Goal: Transaction & Acquisition: Purchase product/service

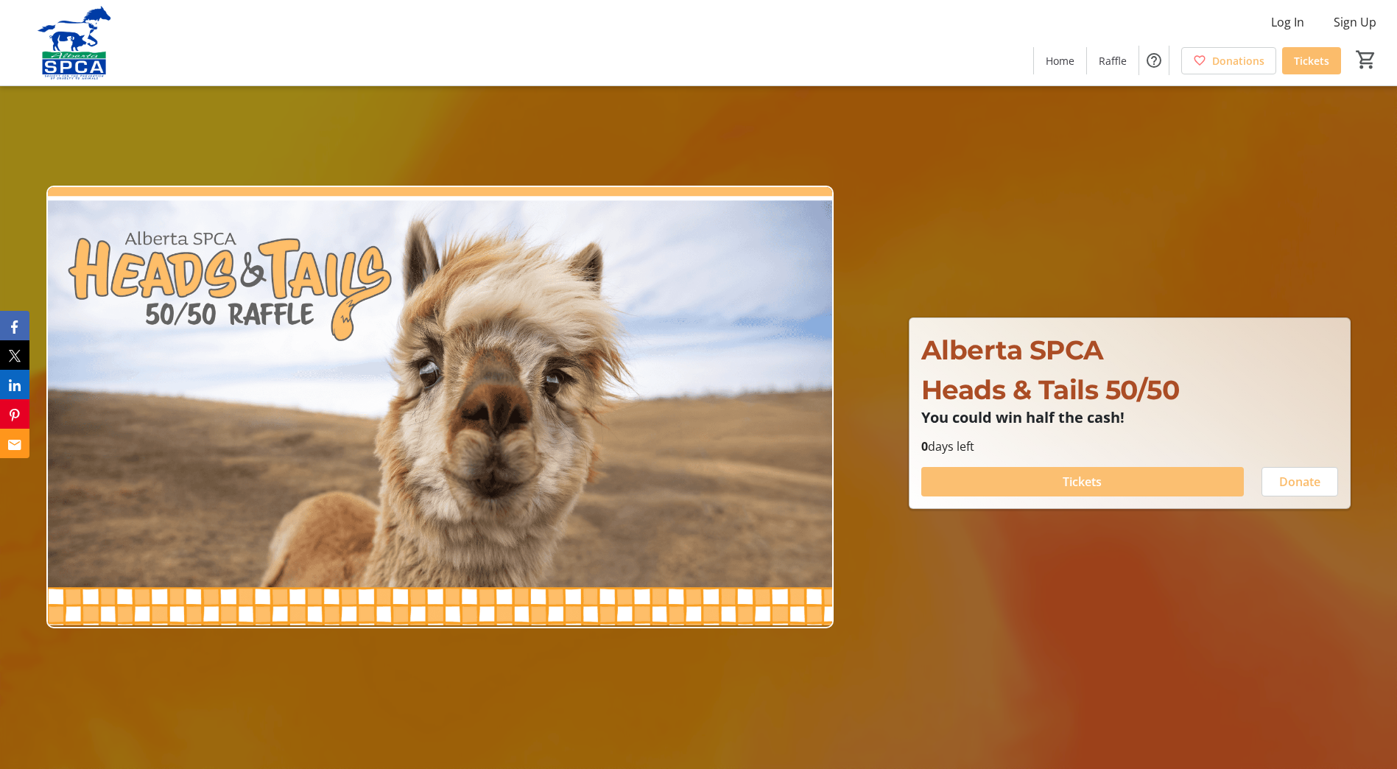
click at [1096, 477] on span "Tickets" at bounding box center [1081, 482] width 39 height 18
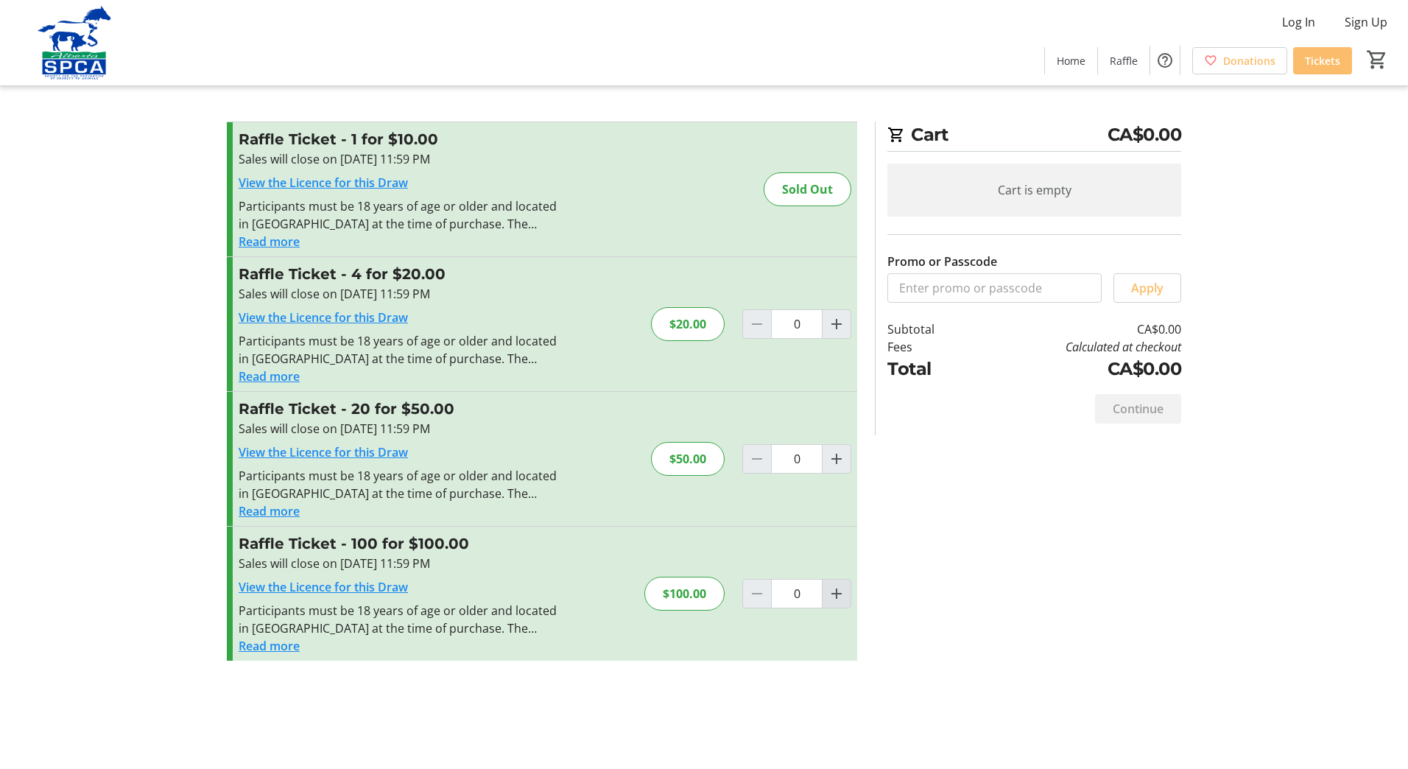
click at [830, 593] on mat-icon "Increment by one" at bounding box center [836, 594] width 18 height 18
type input "1"
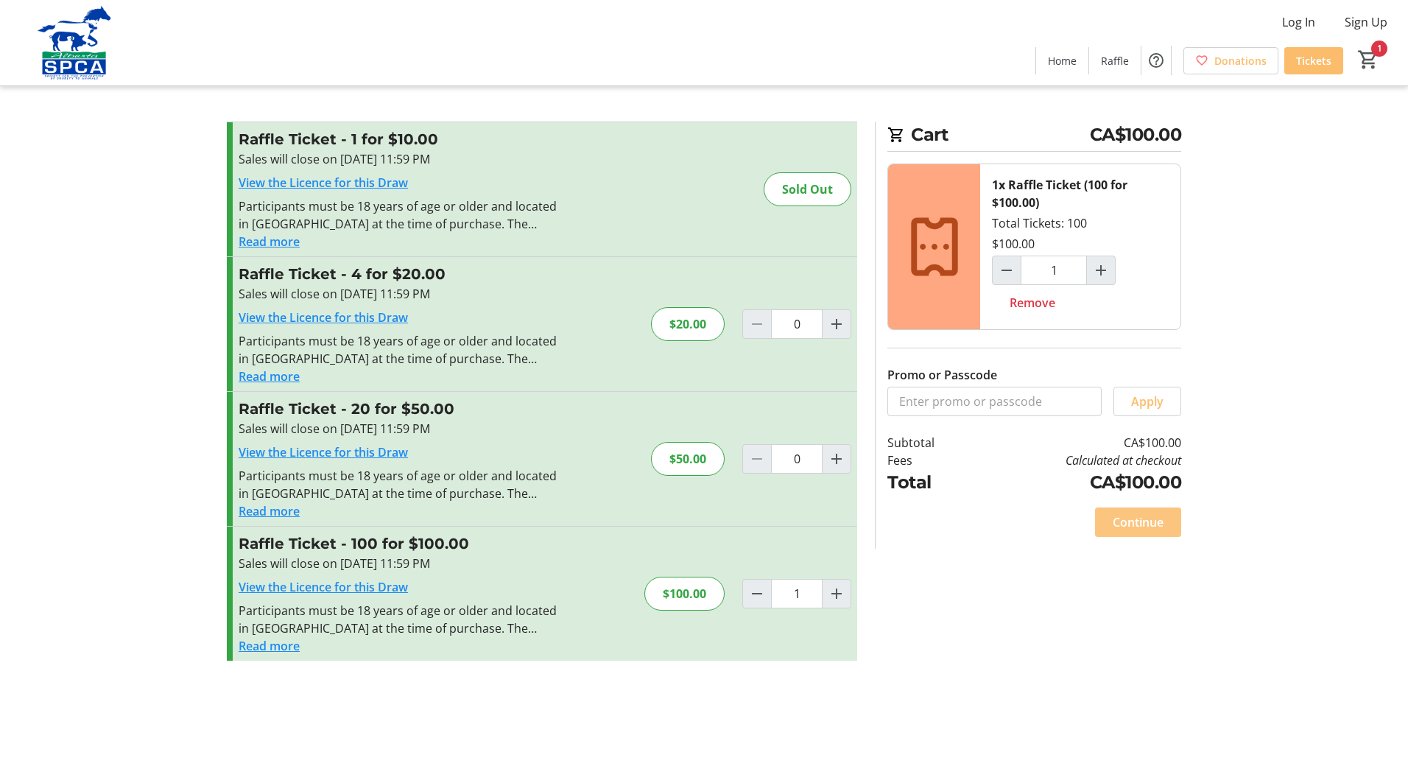
click at [1140, 520] on span "Continue" at bounding box center [1137, 522] width 51 height 18
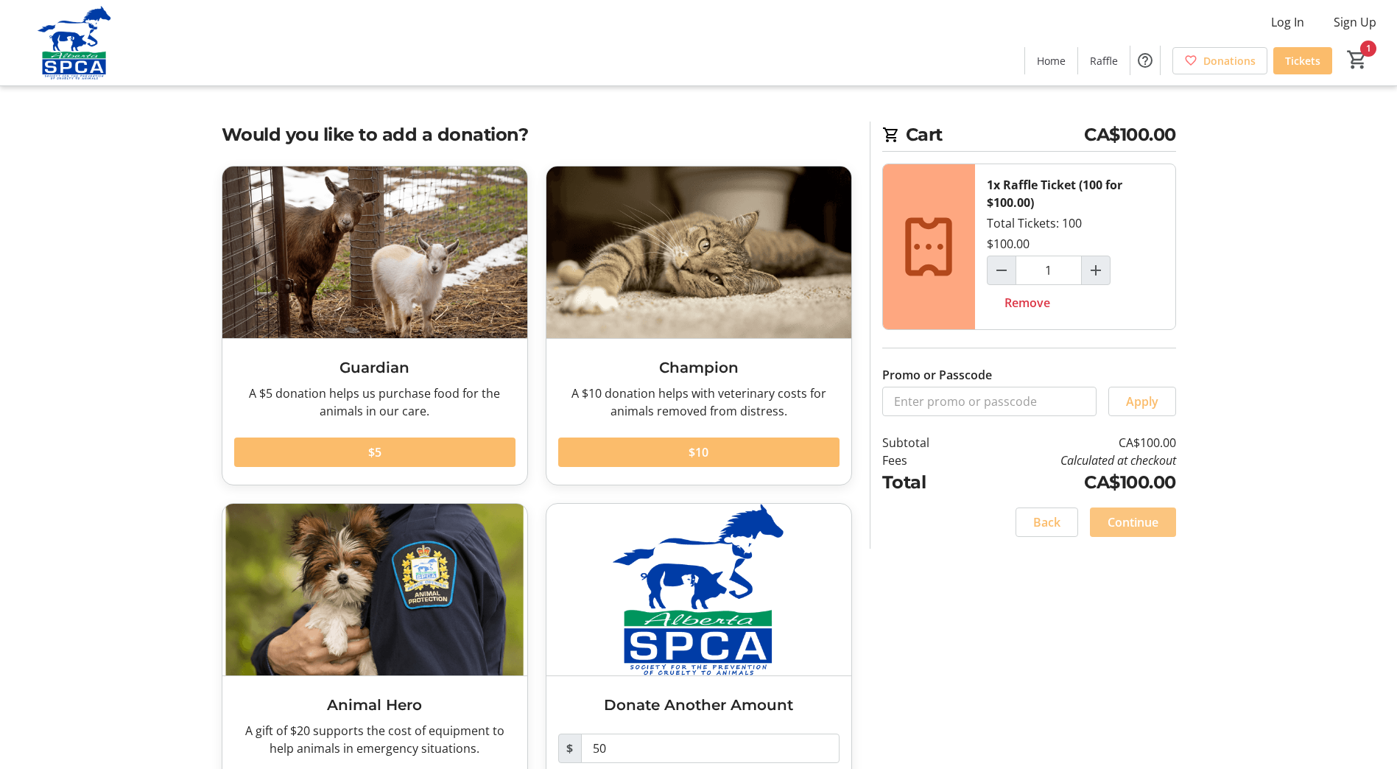
click at [1124, 515] on span "Continue" at bounding box center [1132, 522] width 51 height 18
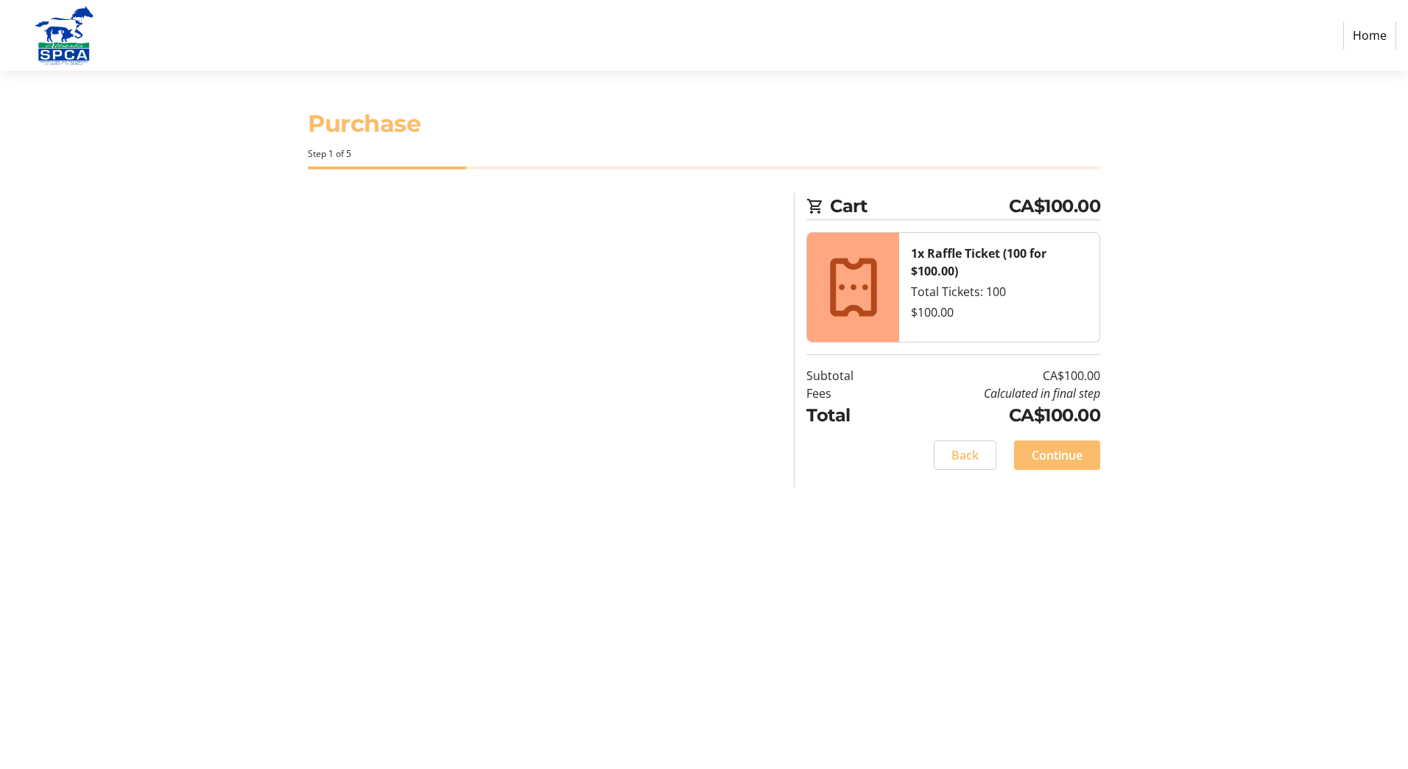
select select "CA"
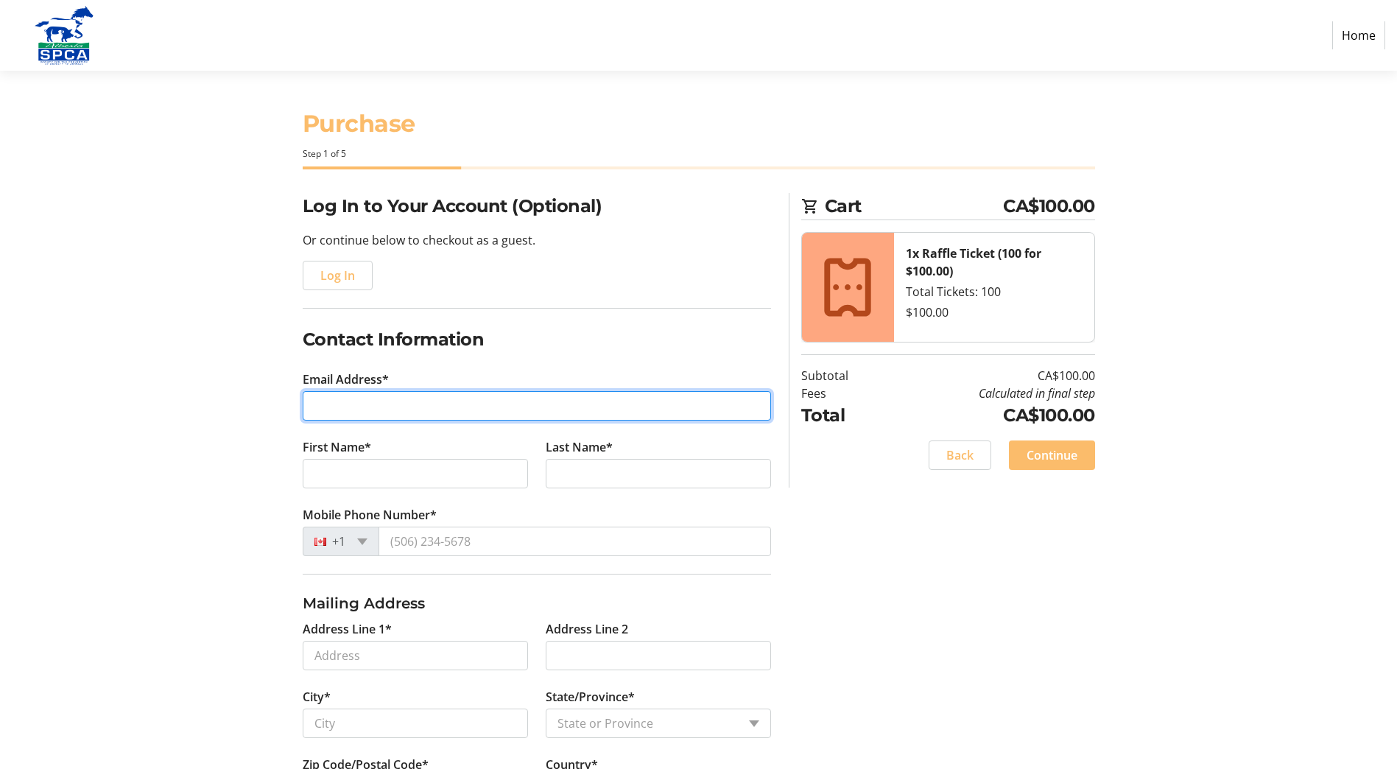
click at [359, 402] on input "Email Address*" at bounding box center [537, 405] width 468 height 29
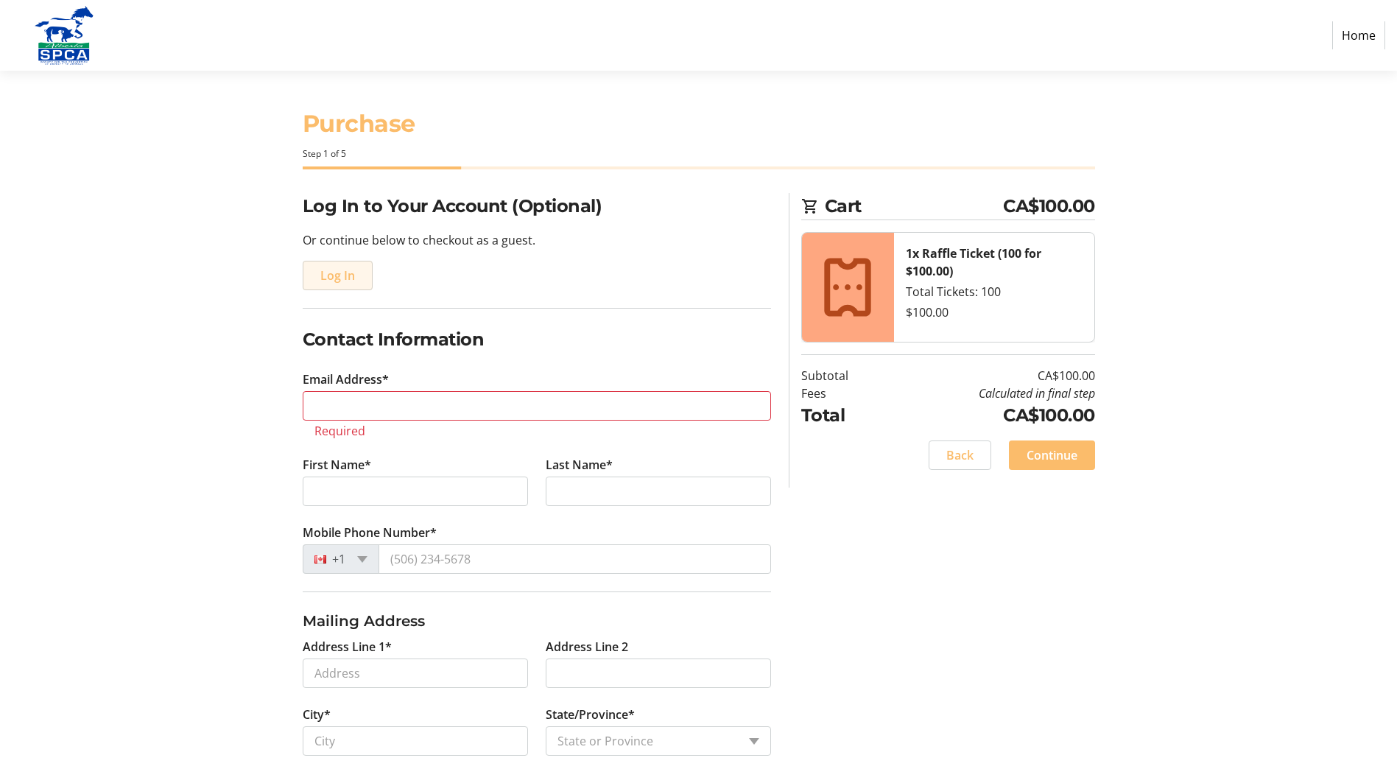
click at [342, 276] on span "Log In" at bounding box center [337, 275] width 35 height 18
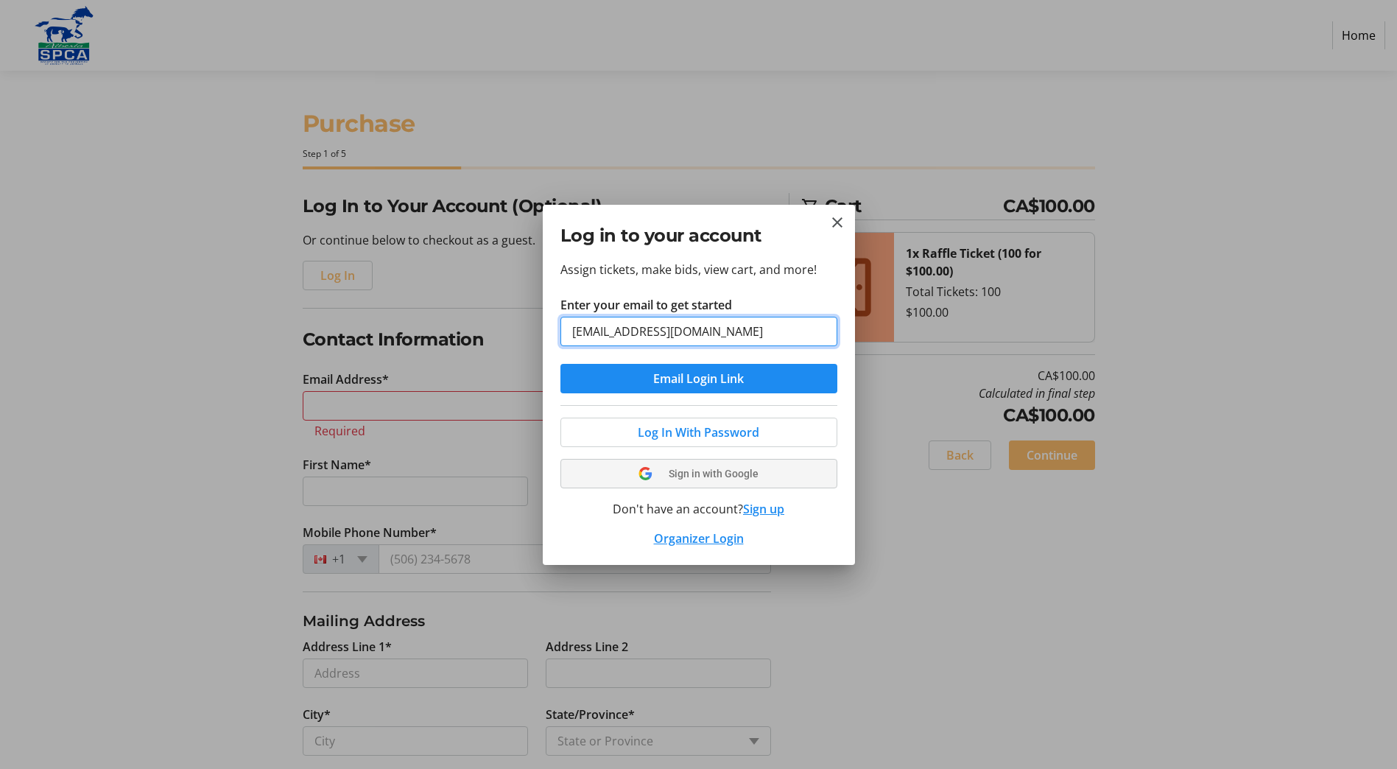
type input "[EMAIL_ADDRESS][DOMAIN_NAME]"
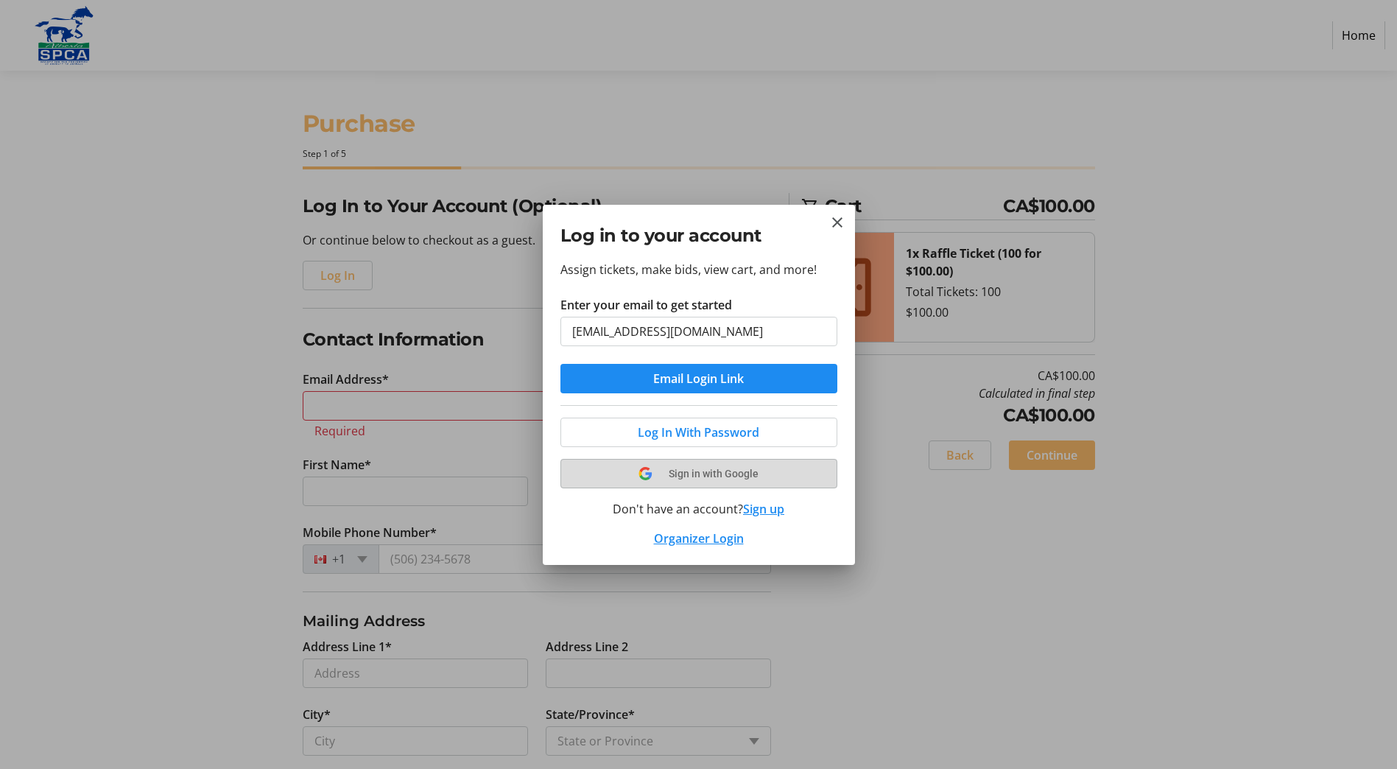
click at [808, 476] on tr-shared-ui-google-sign-in-button-content "Sign in with Google" at bounding box center [698, 474] width 241 height 18
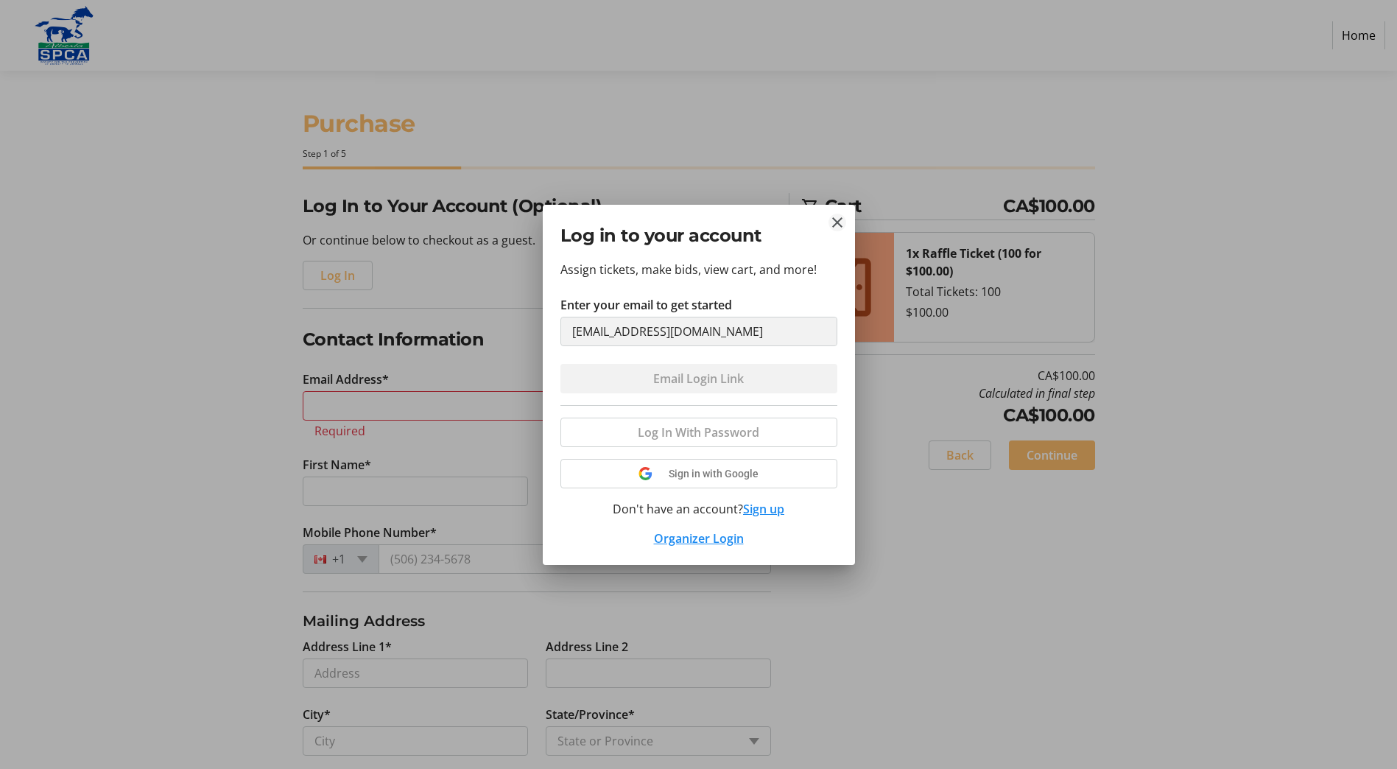
click at [839, 219] on mat-icon "Close" at bounding box center [837, 222] width 18 height 18
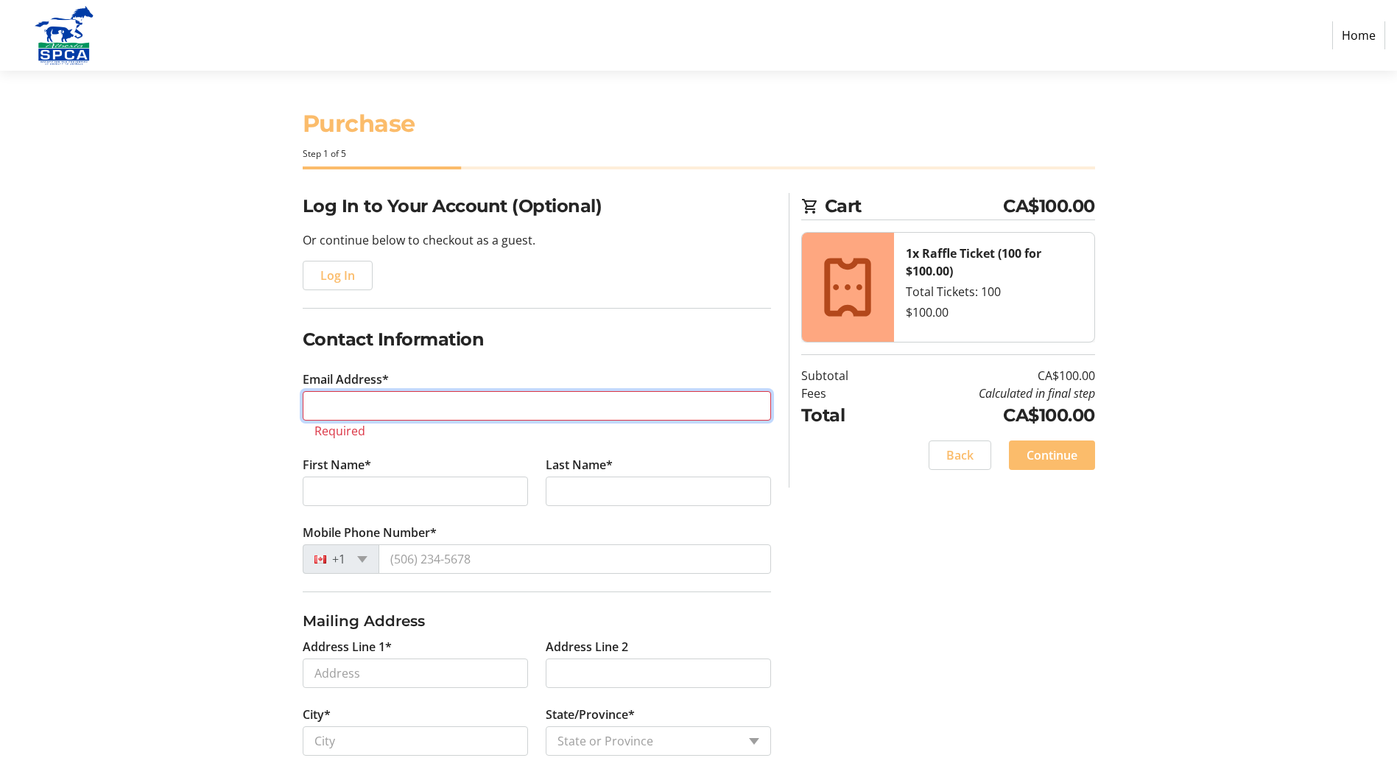
click at [363, 414] on input "Email Address*" at bounding box center [537, 405] width 468 height 29
type input "[EMAIL_ADDRESS][DOMAIN_NAME]"
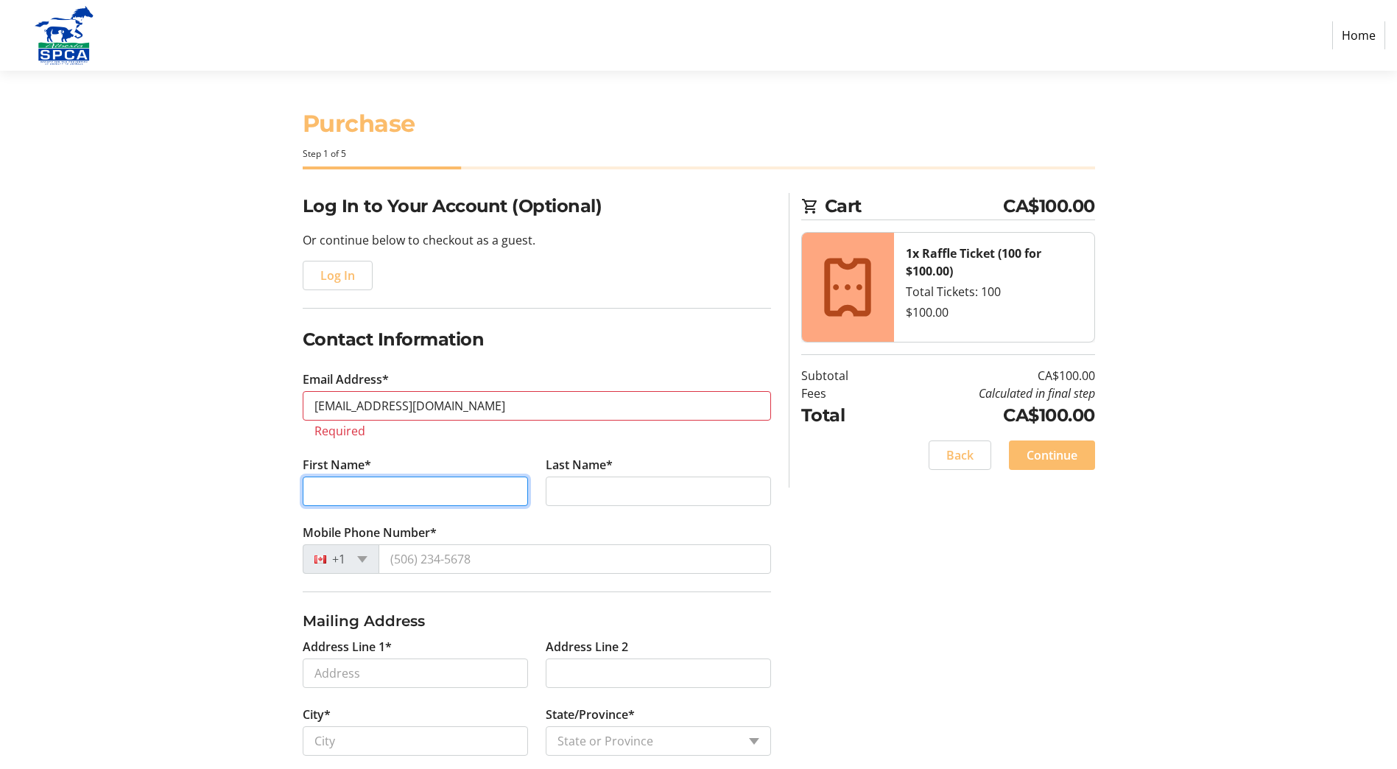
type input "[PERSON_NAME]"
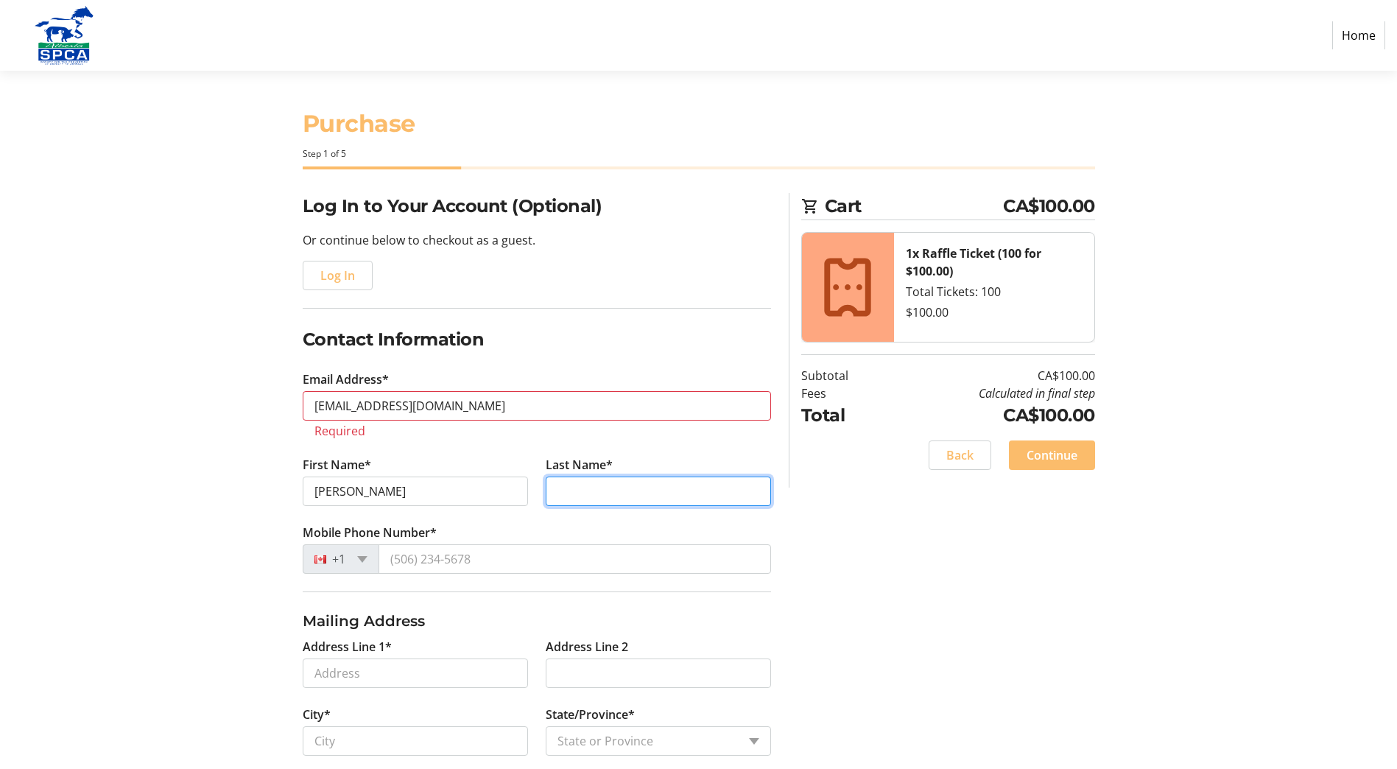
type input "[PERSON_NAME]"
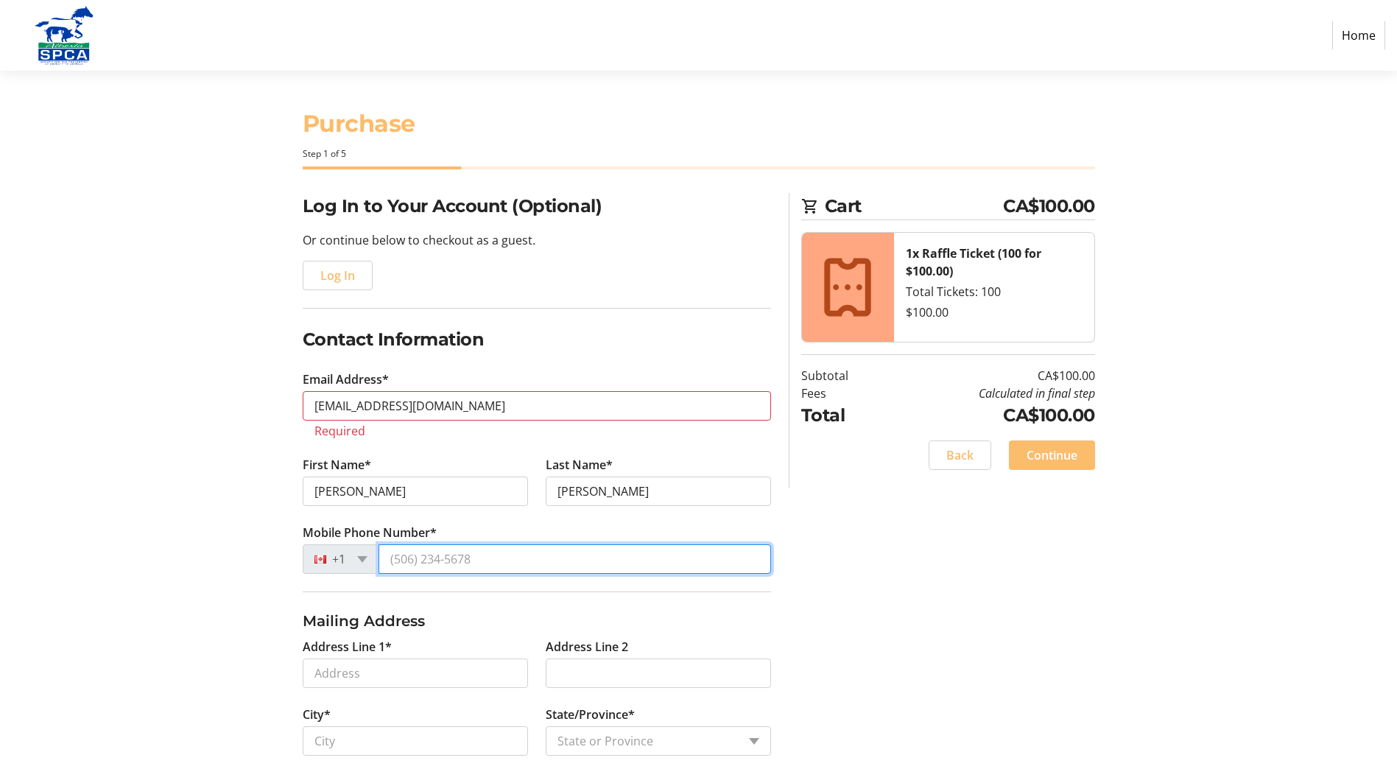
type input "[PHONE_NUMBER]"
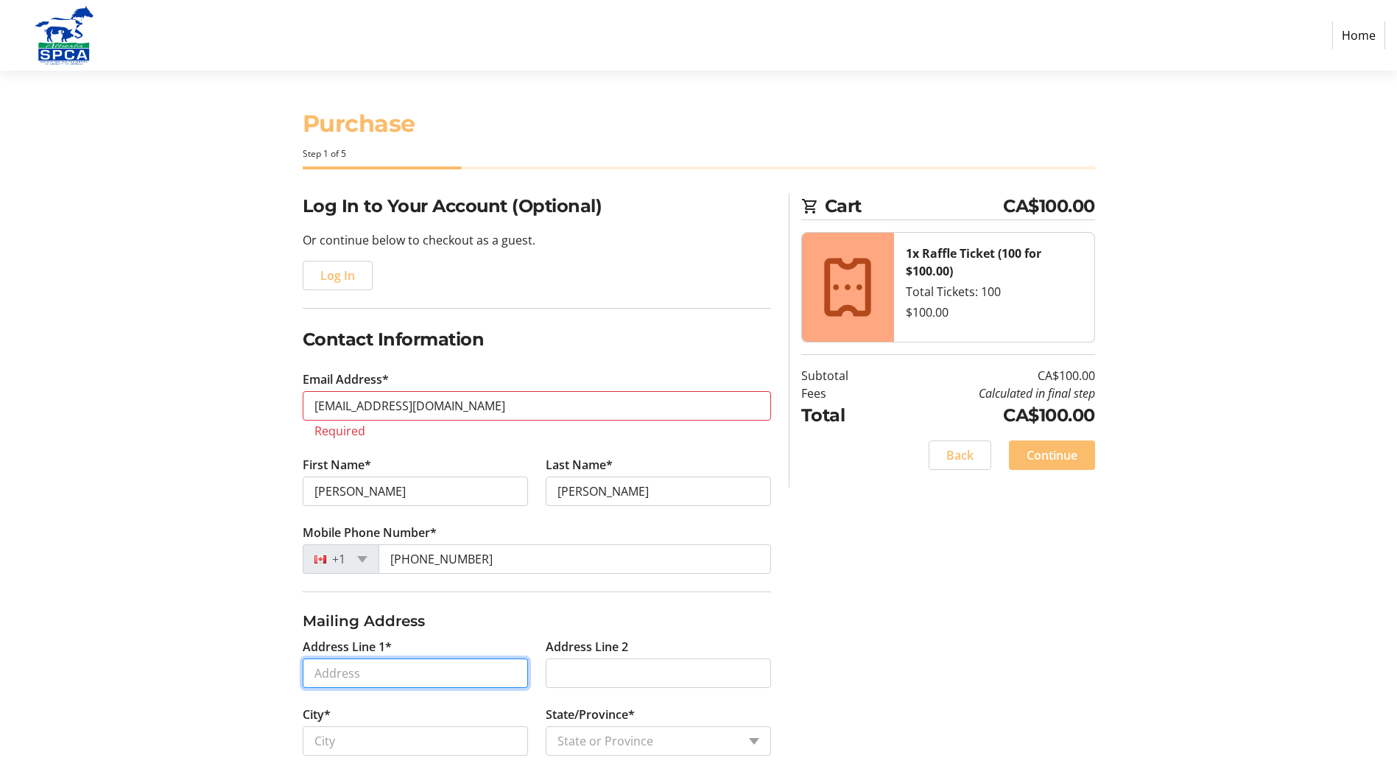
type input "Box 390"
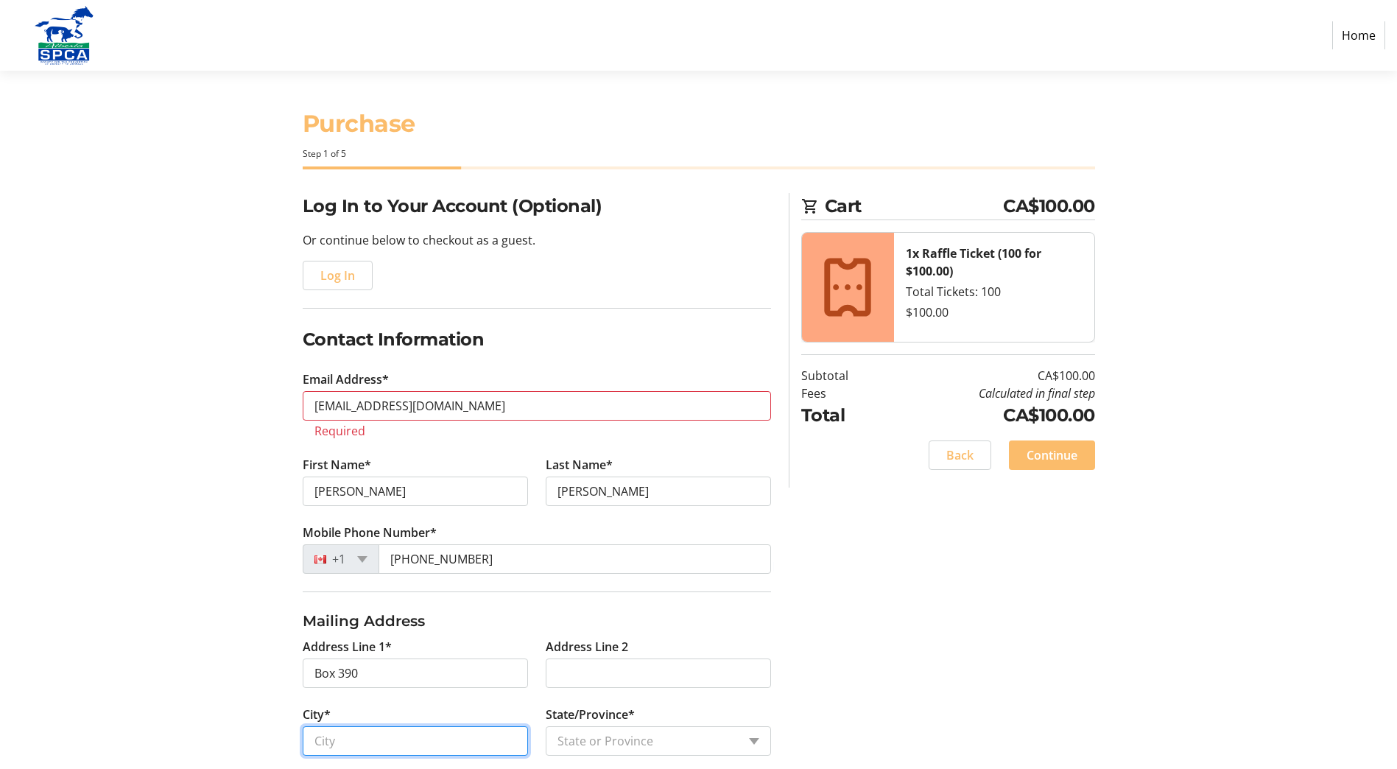
type input "Delburne"
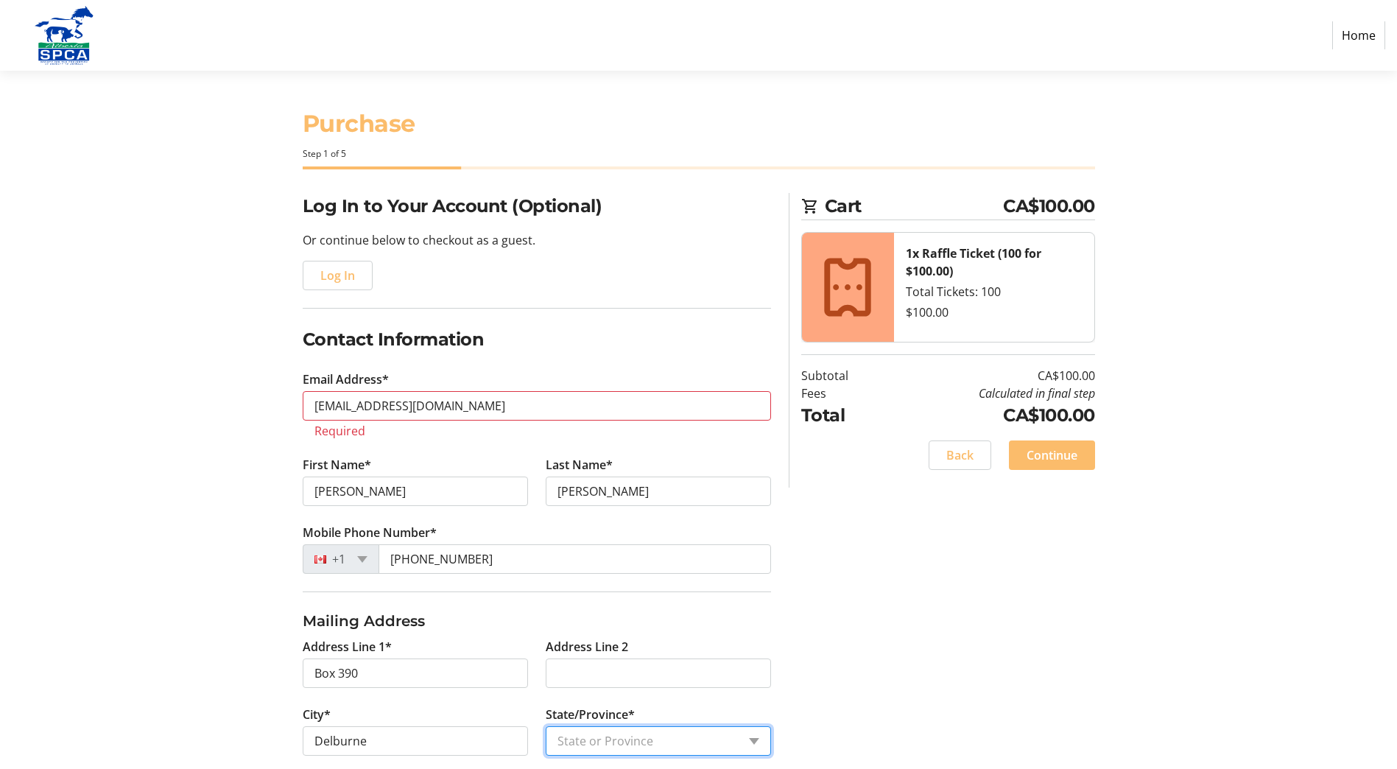
select select "AB"
type input "T0M0V0"
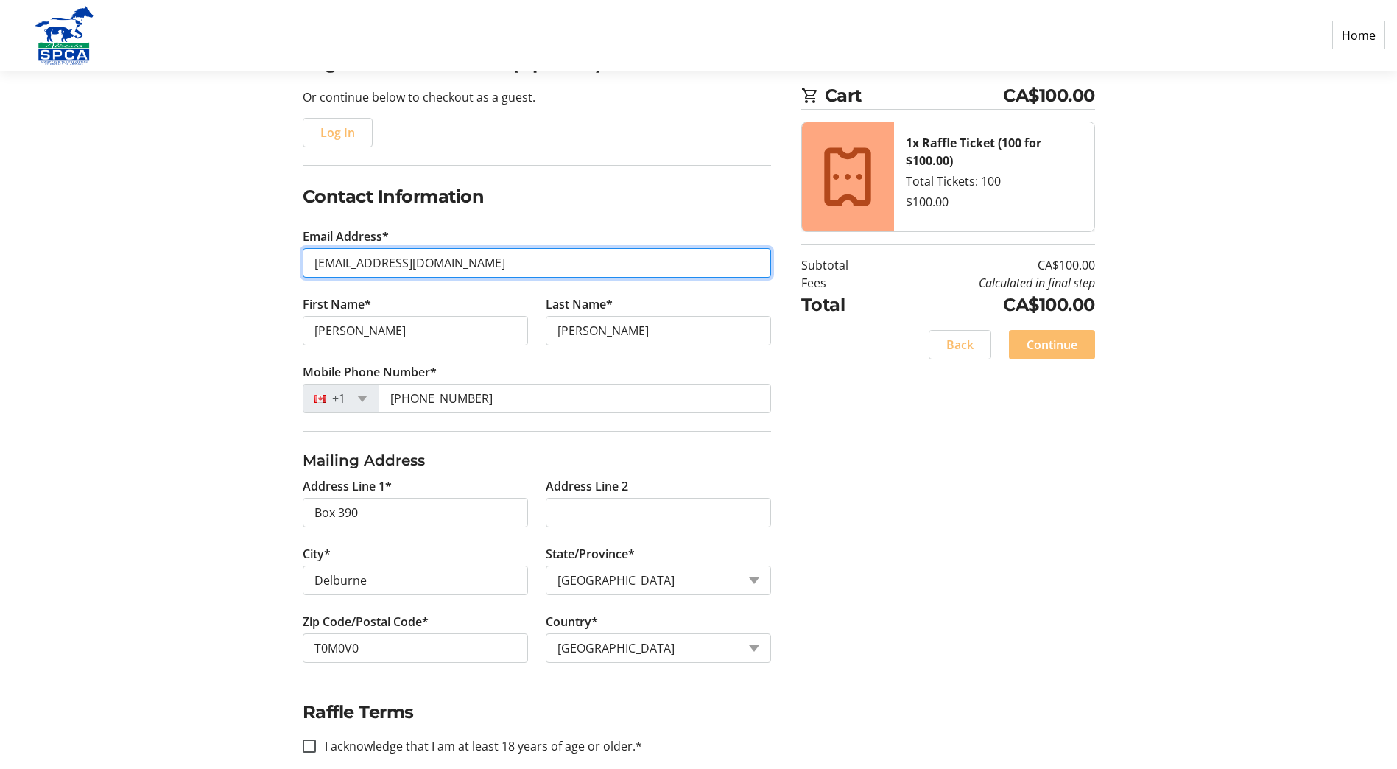
scroll to position [164, 0]
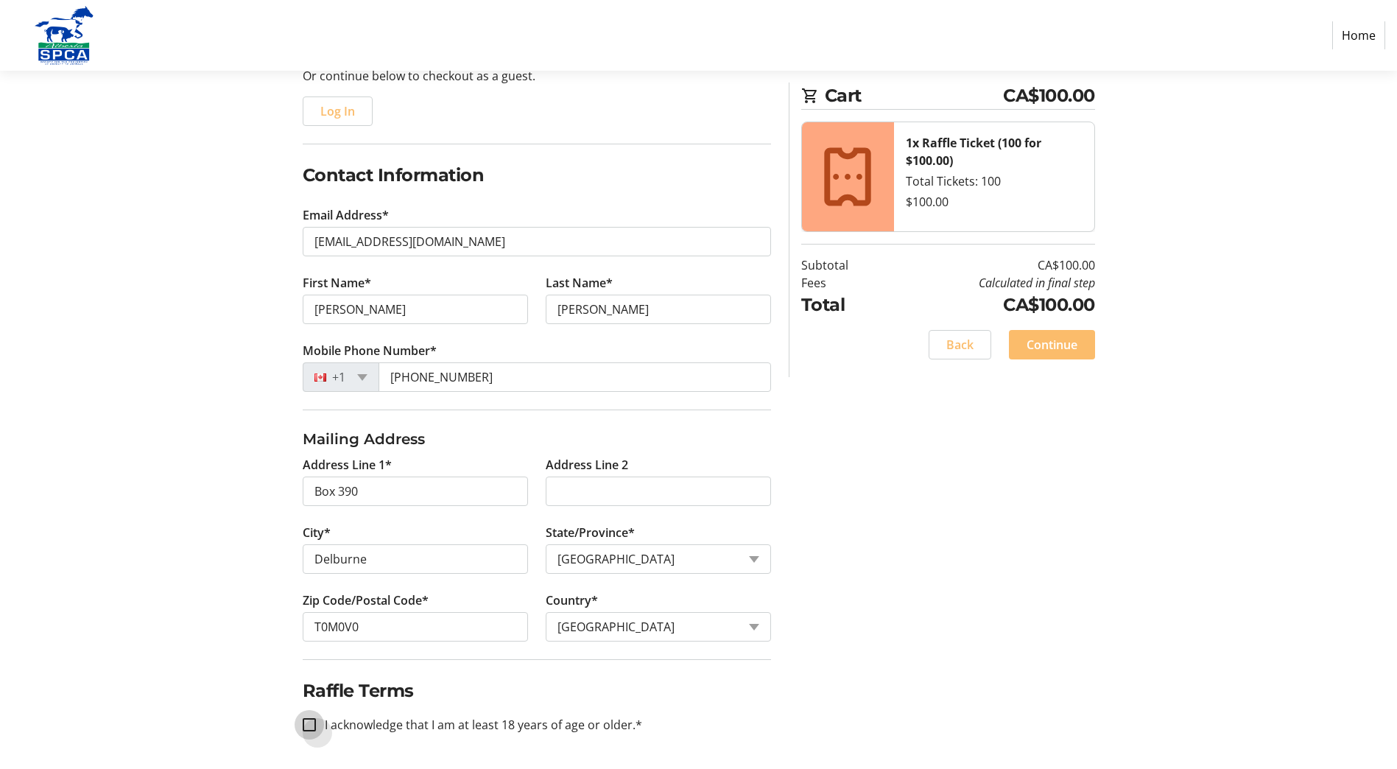
click at [311, 724] on input "I acknowledge that I am at least 18 years of age or older.*" at bounding box center [309, 724] width 13 height 13
checkbox input "true"
click at [1035, 339] on span "Continue" at bounding box center [1051, 345] width 51 height 18
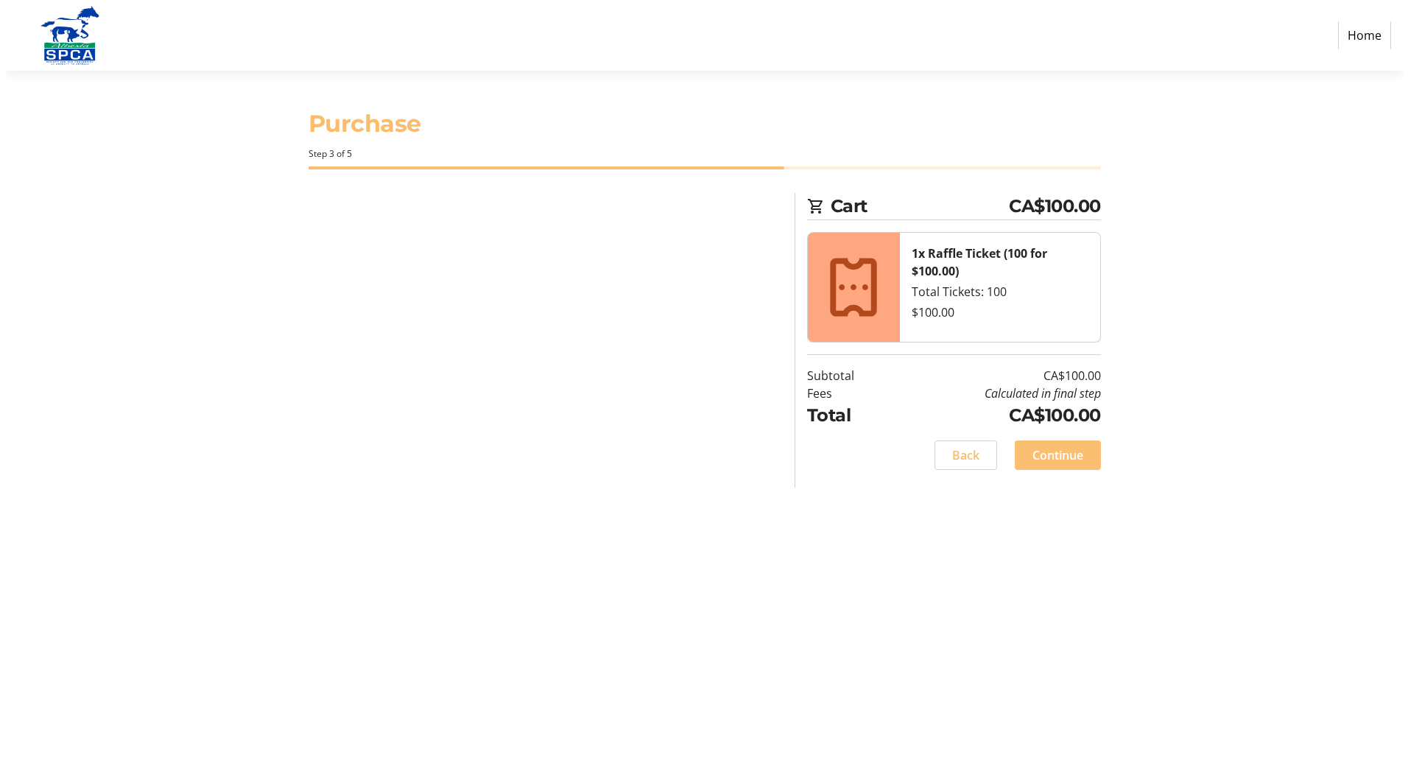
scroll to position [0, 0]
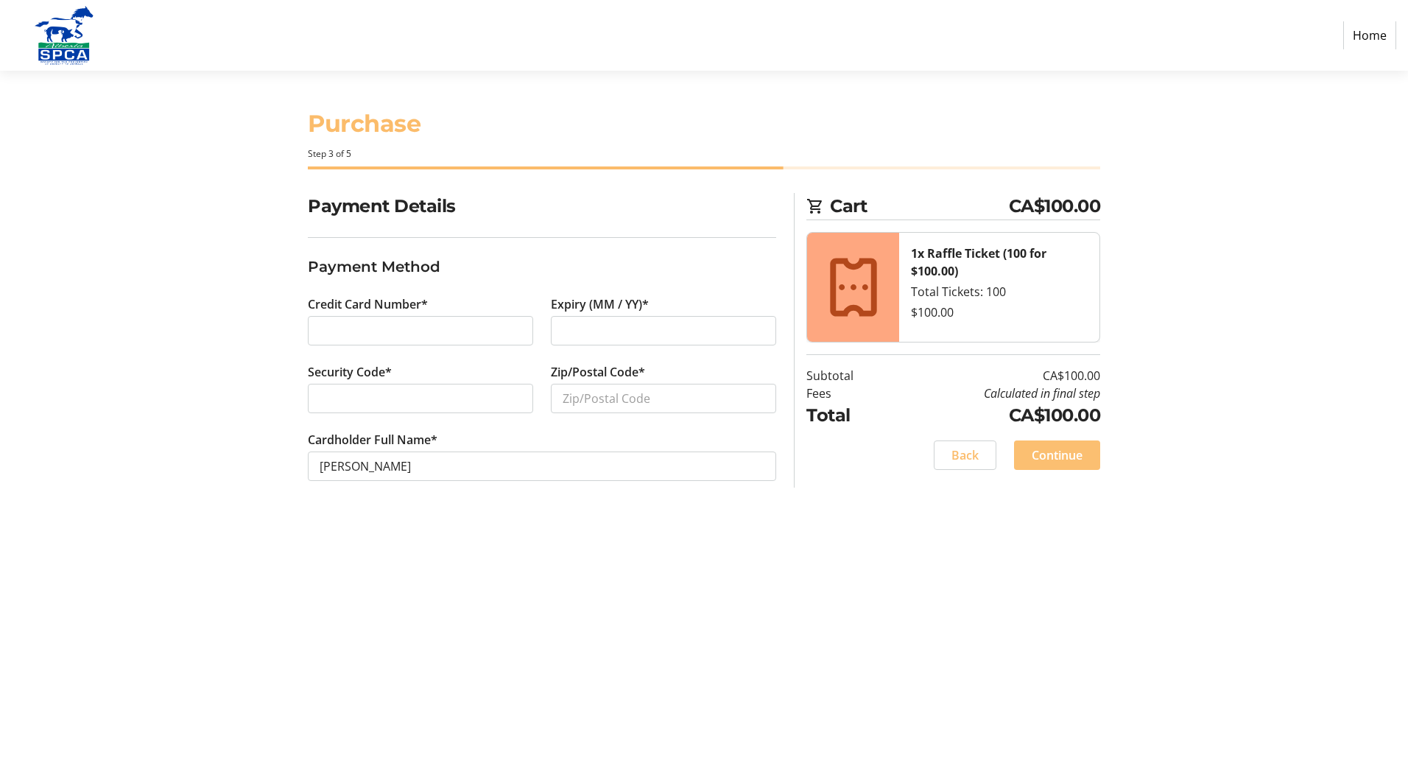
click at [1035, 339] on div "1x Raffle Ticket (100 for $100.00) Total Tickets: 100 $100.00" at bounding box center [999, 287] width 200 height 109
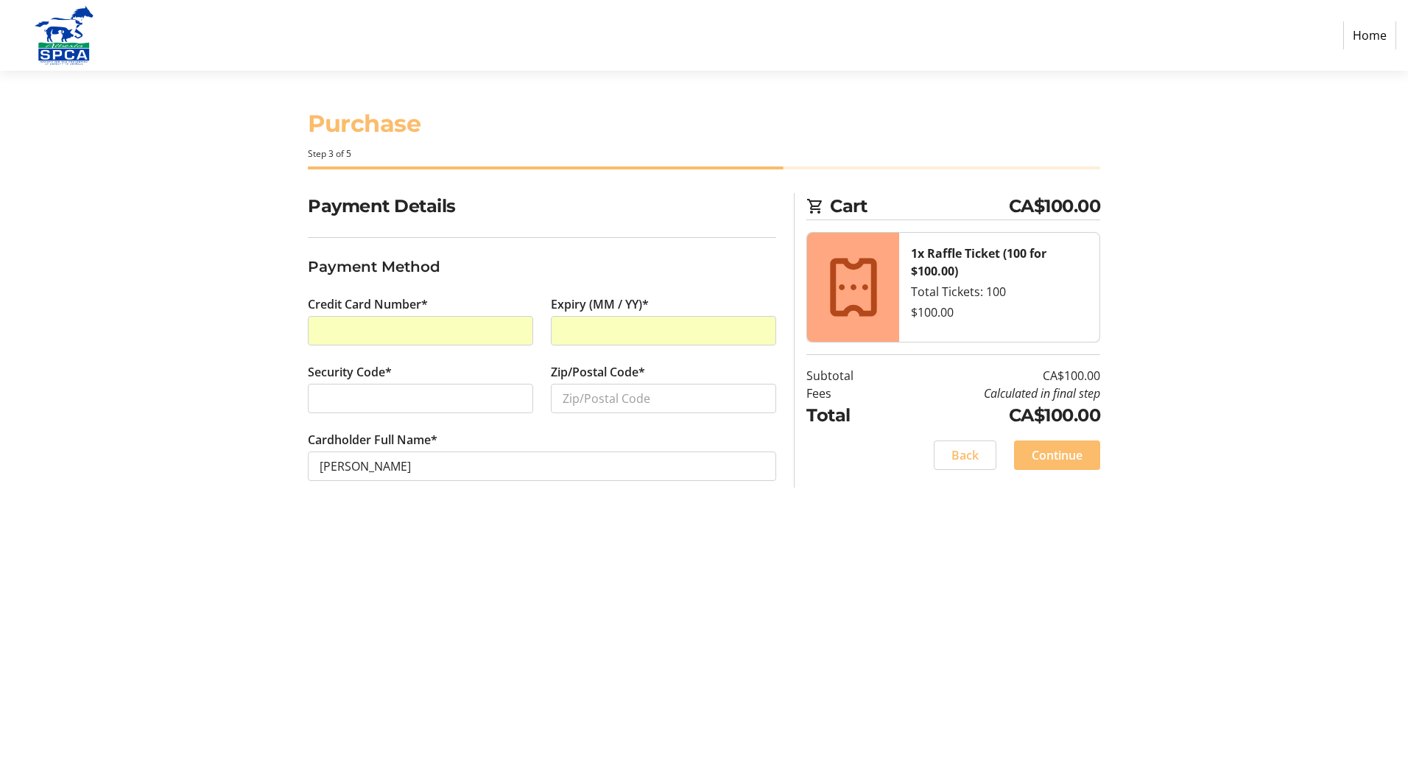
click at [378, 408] on div at bounding box center [420, 398] width 225 height 29
click at [576, 395] on input "Zip/Postal Code*" at bounding box center [663, 398] width 225 height 29
type input "T0M 0V0"
click at [1046, 460] on span "Continue" at bounding box center [1056, 455] width 51 height 18
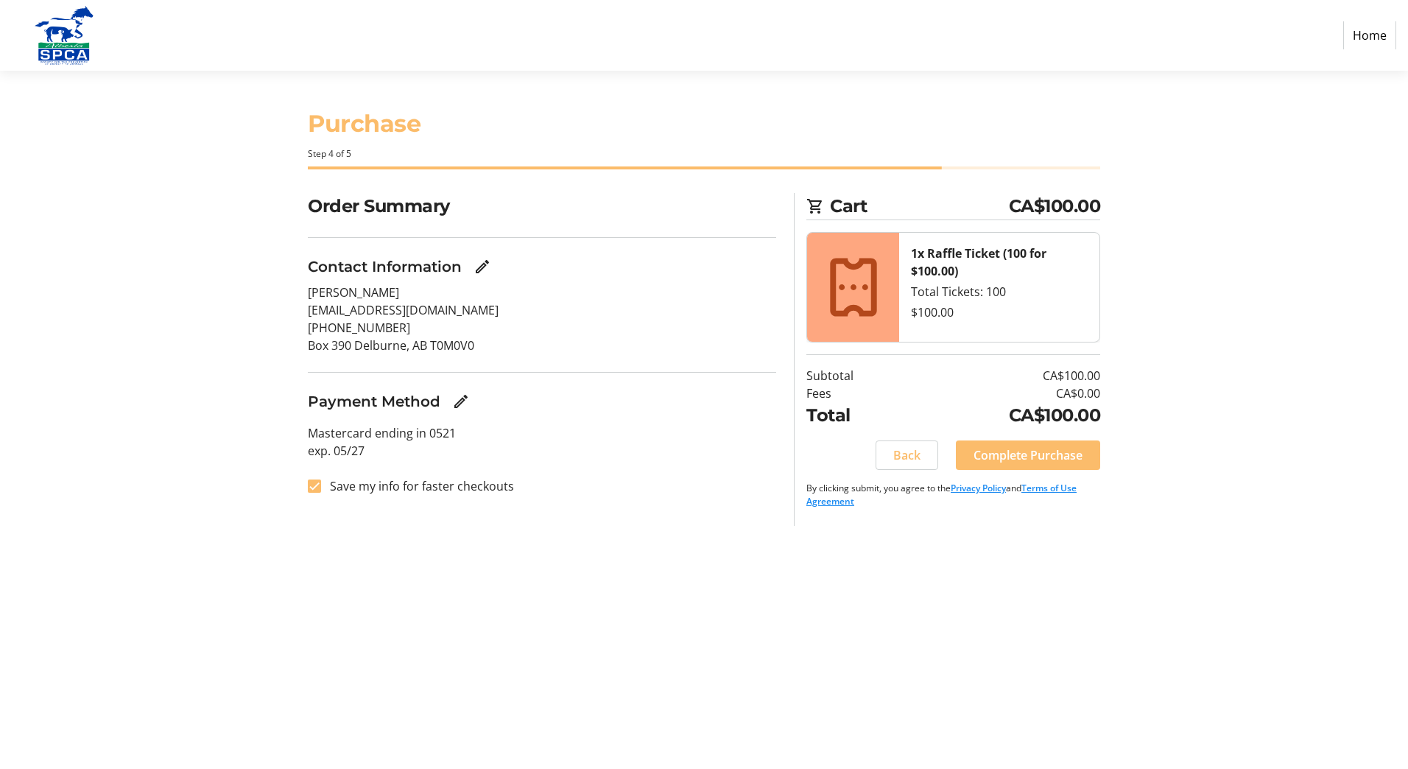
click at [1046, 460] on span "Complete Purchase" at bounding box center [1027, 455] width 109 height 18
